Goal: Transaction & Acquisition: Purchase product/service

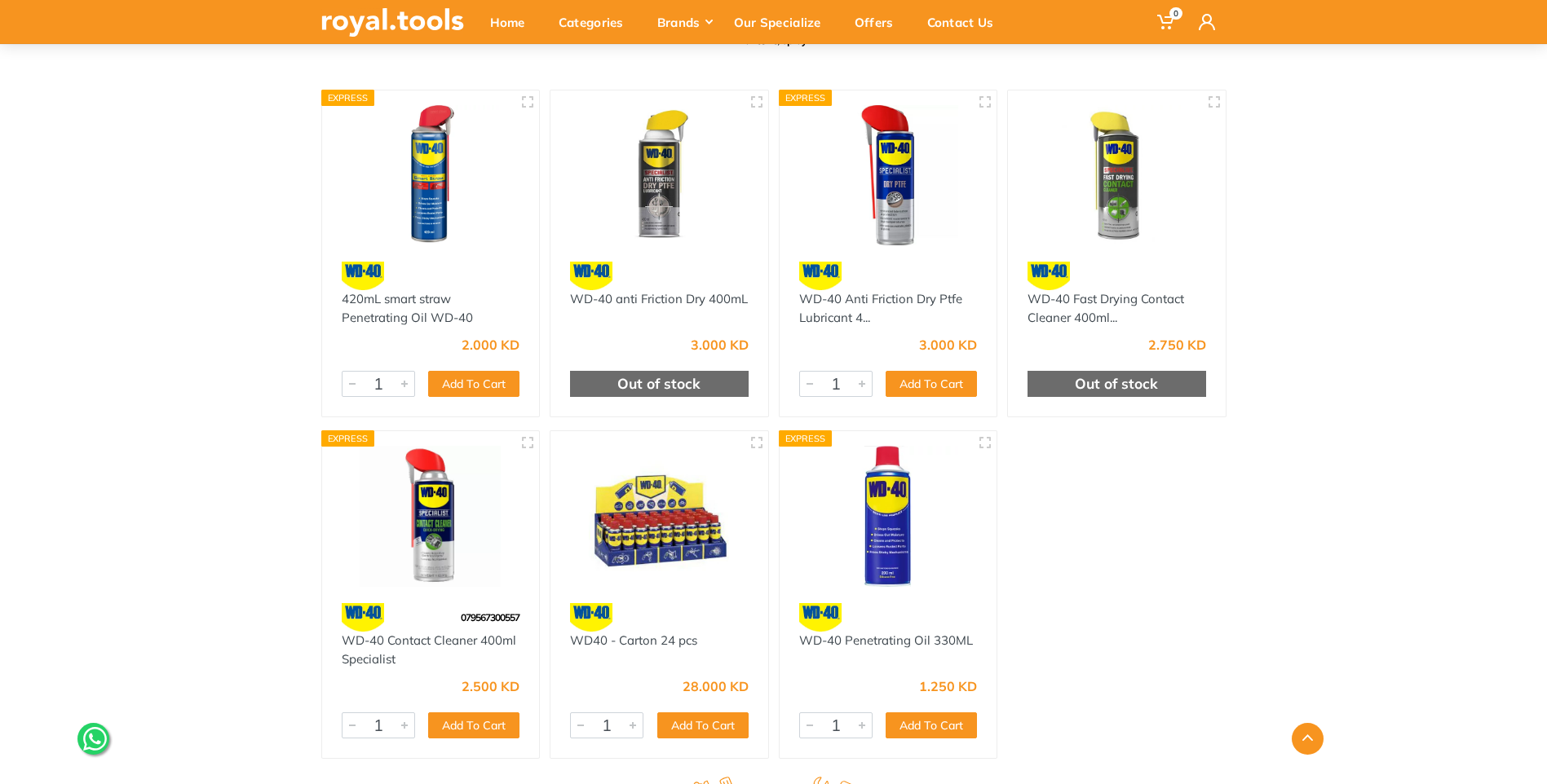
scroll to position [326, 0]
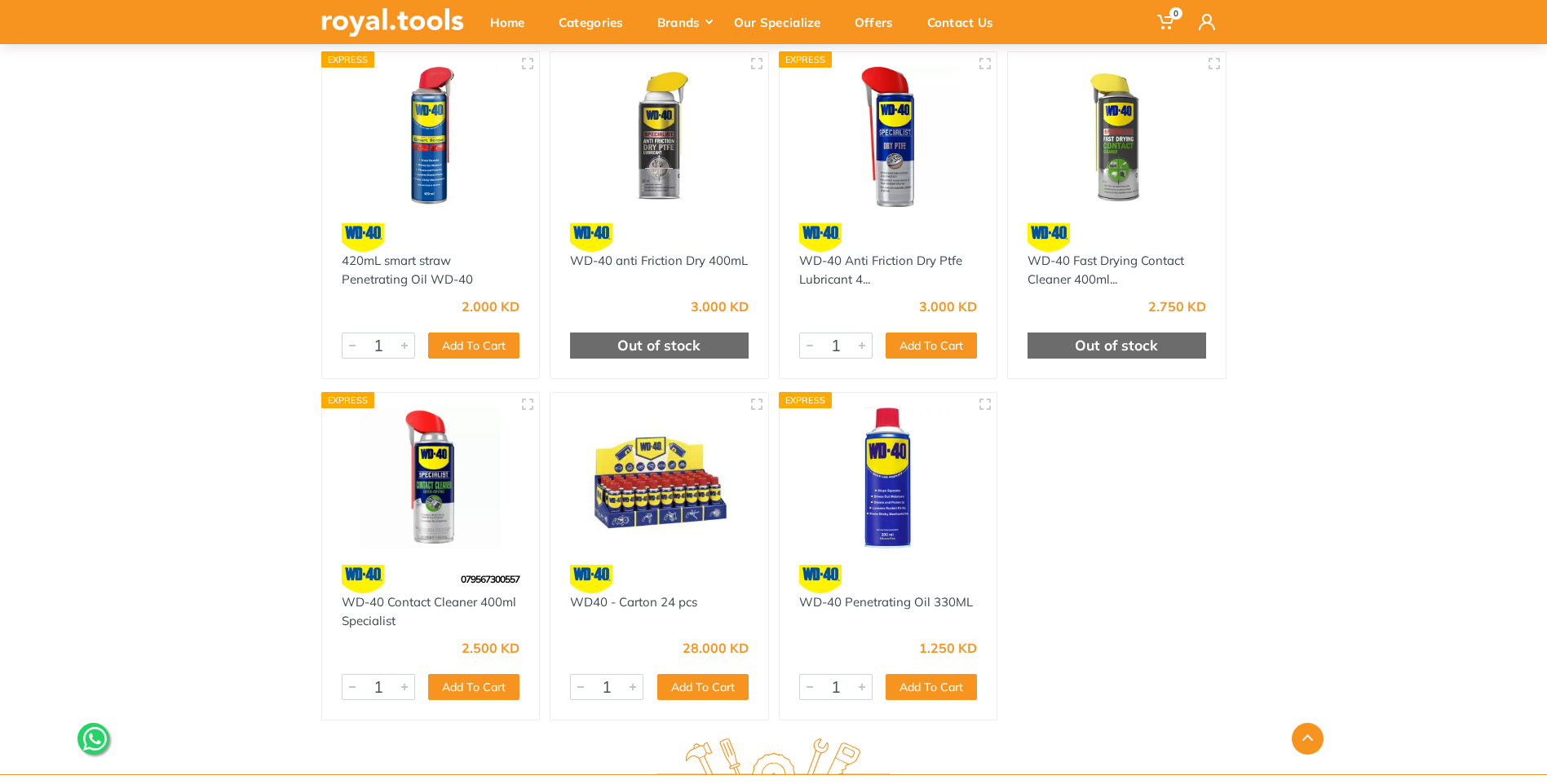
click at [868, 515] on img at bounding box center [888, 478] width 188 height 141
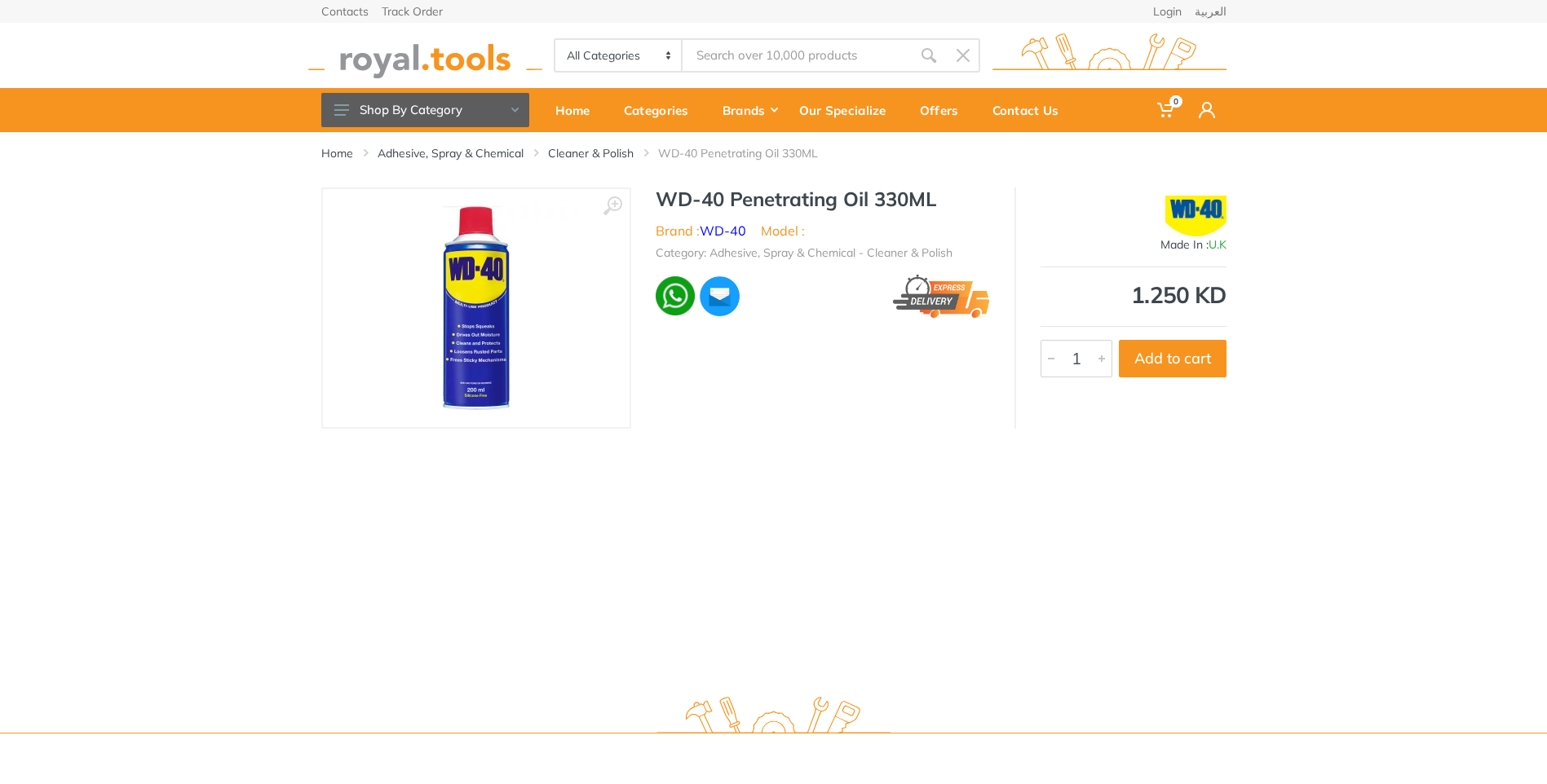
click at [490, 329] on img at bounding box center [476, 308] width 204 height 204
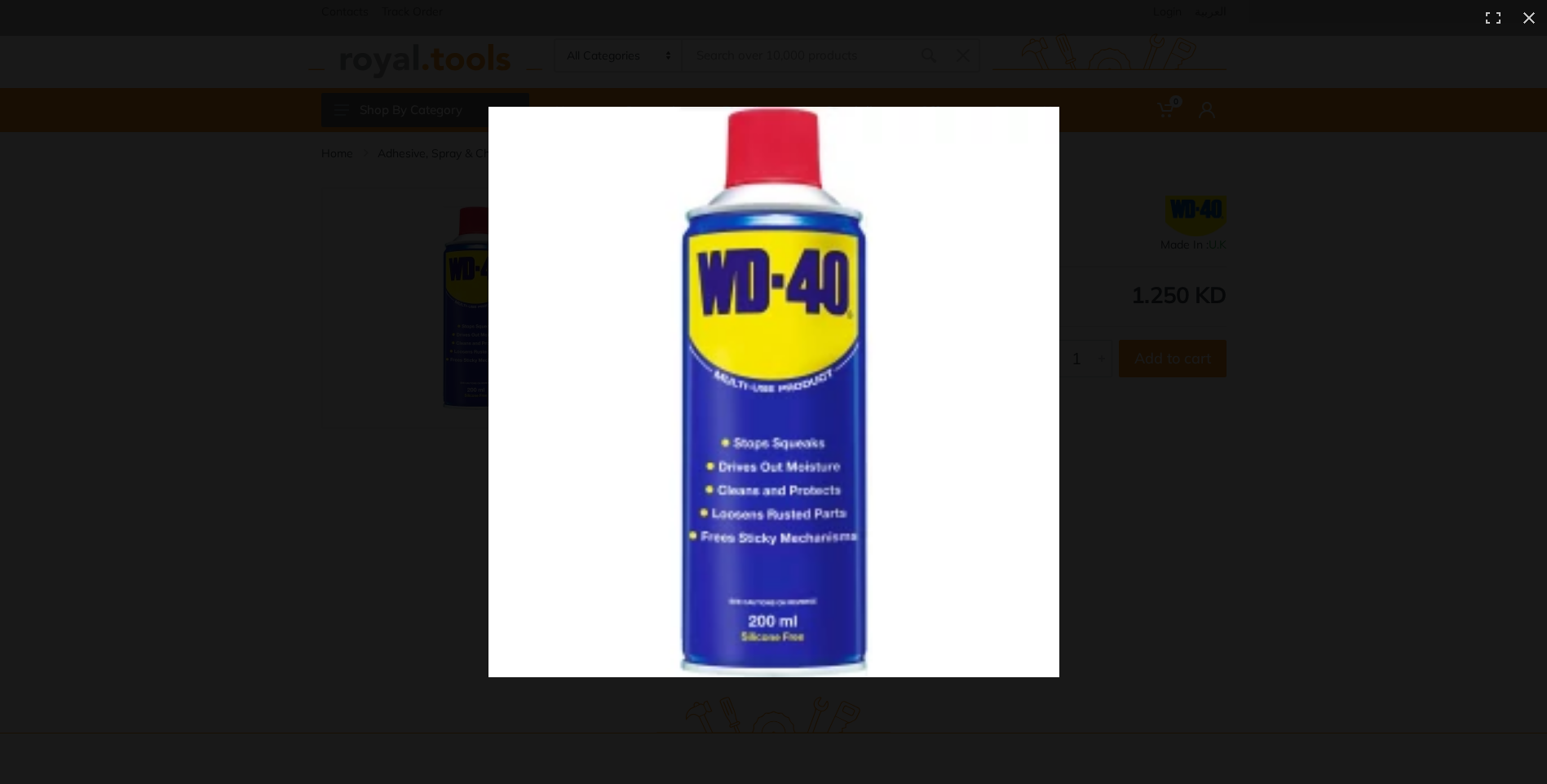
click at [490, 329] on img at bounding box center [774, 392] width 571 height 570
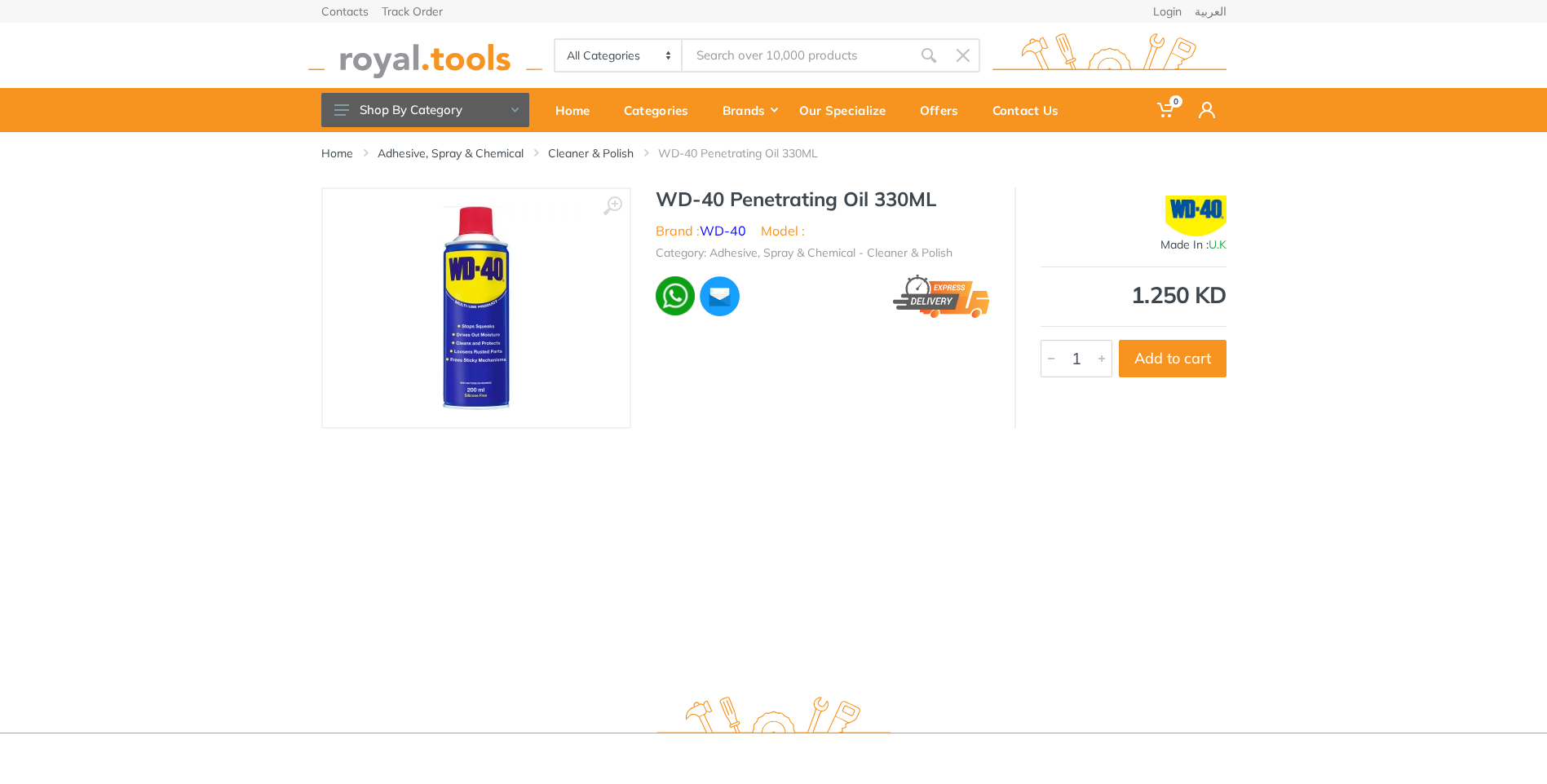
click at [486, 292] on img at bounding box center [476, 308] width 204 height 204
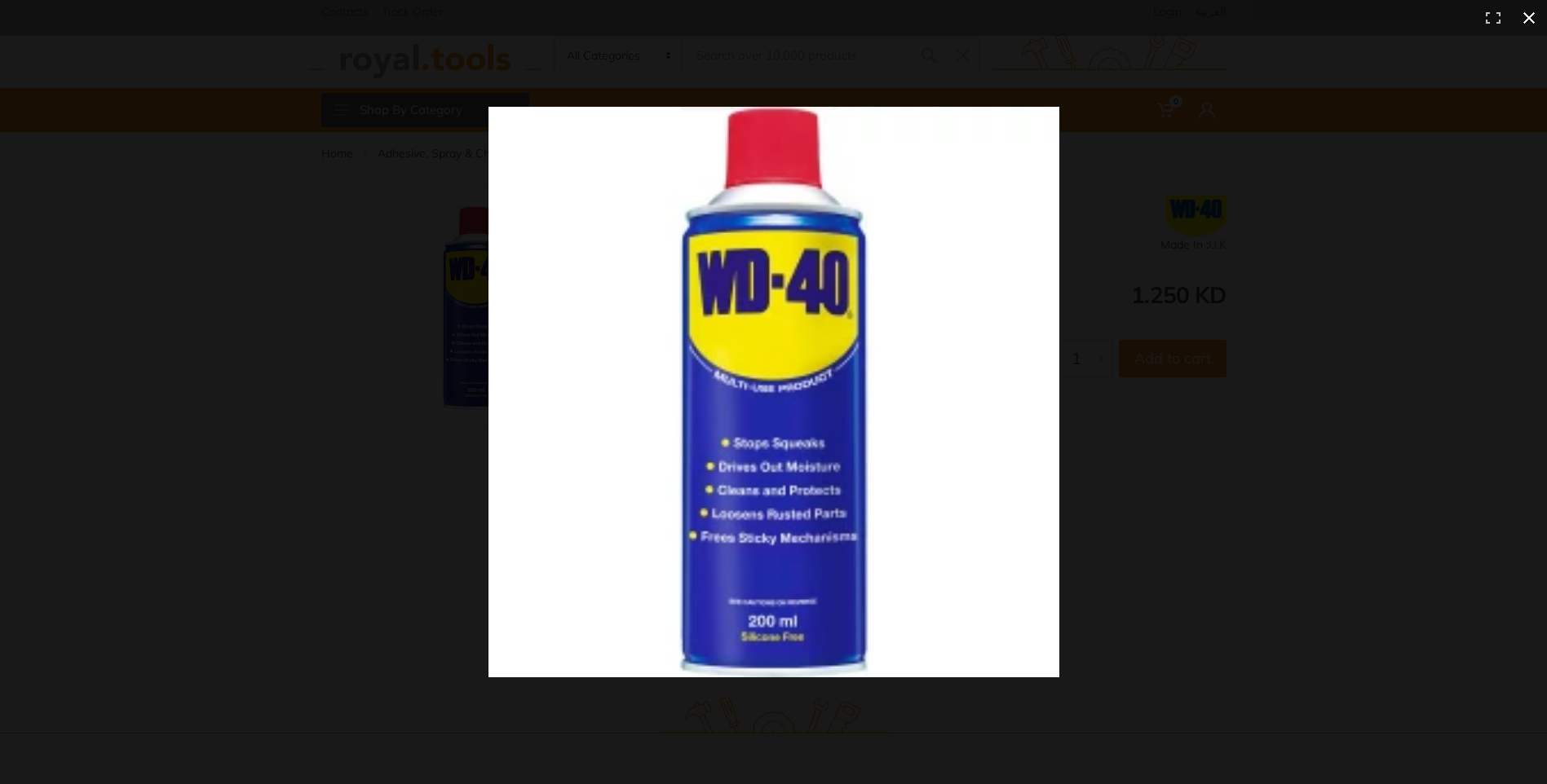
click at [1276, 124] on div at bounding box center [1108, 421] width 1239 height 628
